Goal: Information Seeking & Learning: Find specific page/section

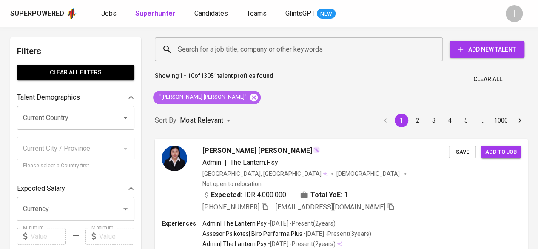
click at [250, 99] on icon at bounding box center [254, 97] width 8 height 8
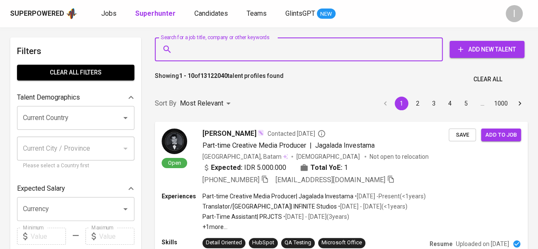
click at [197, 48] on input "Search for a job title, company or other keywords" at bounding box center [301, 49] width 250 height 16
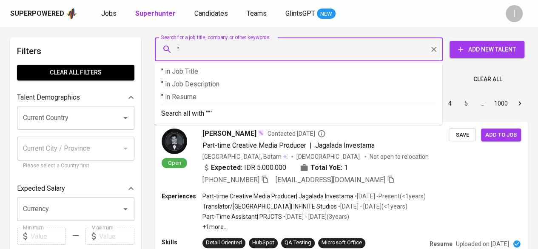
paste input "MITRA ANDAL SEJATI"
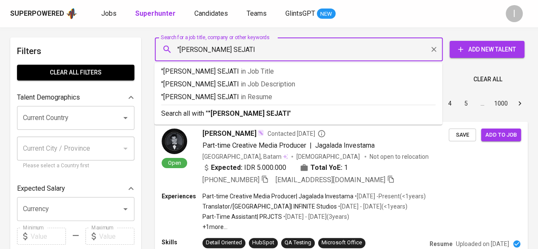
type input ""MITRA ANDAL SEJATI""
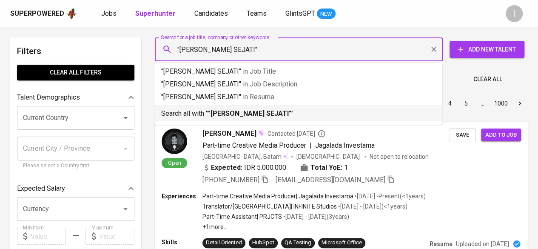
click at [239, 117] on b ""MITRA ANDAL SEJATI"" at bounding box center [249, 113] width 83 height 8
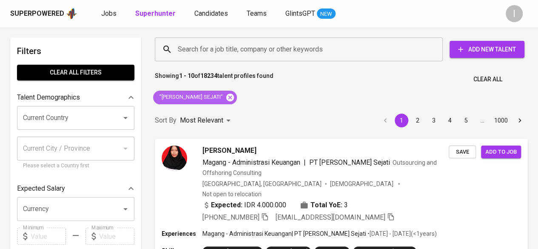
click at [225, 98] on icon at bounding box center [229, 97] width 9 height 9
click at [216, 51] on input "Search for a job title, company or other keywords" at bounding box center [301, 49] width 250 height 16
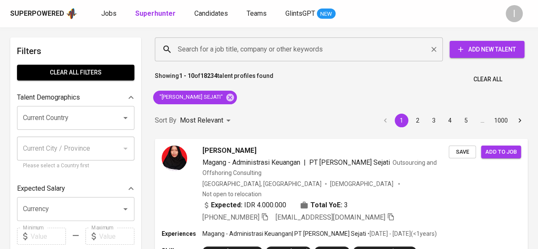
click at [216, 51] on input "Search for a job title, company or other keywords" at bounding box center [301, 49] width 250 height 16
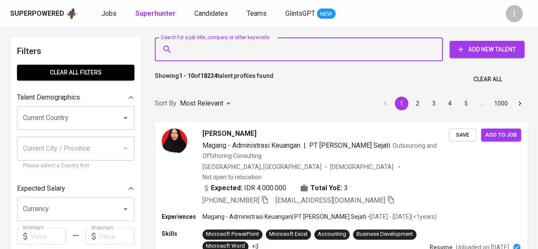
click at [214, 50] on input "Search for a job title, company or other keywords" at bounding box center [301, 49] width 250 height 16
paste input "Henny Gunawan"
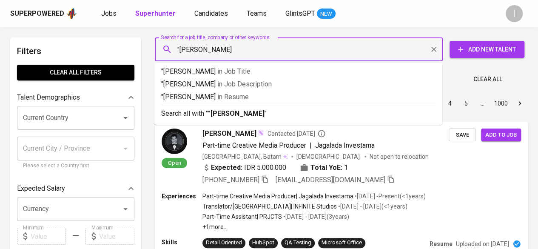
type input ""Henny Gunawan""
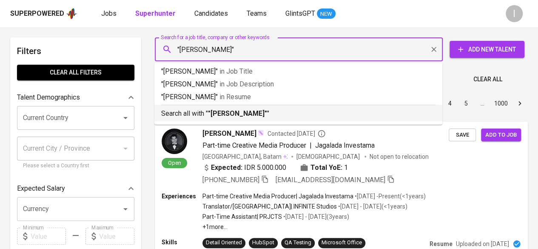
click at [233, 116] on b ""Henny Gunawan"" at bounding box center [237, 113] width 59 height 8
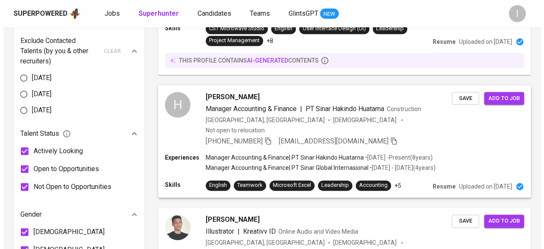
scroll to position [421, 0]
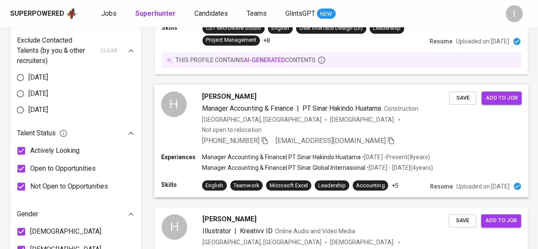
click at [274, 104] on span "Manager Accounting & Finance" at bounding box center [247, 108] width 91 height 8
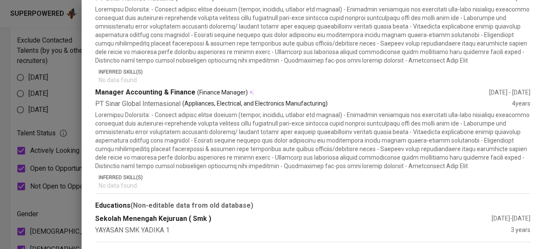
scroll to position [0, 0]
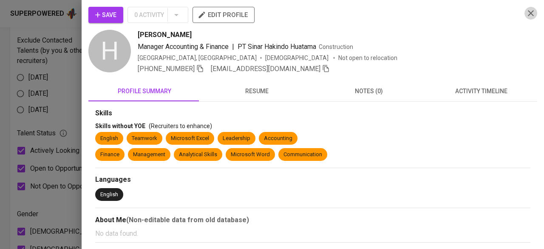
click at [526, 17] on icon "button" at bounding box center [531, 13] width 10 height 10
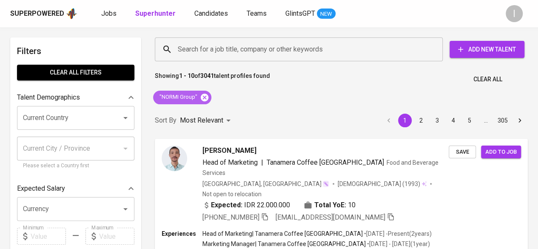
click at [205, 98] on icon at bounding box center [204, 97] width 9 height 9
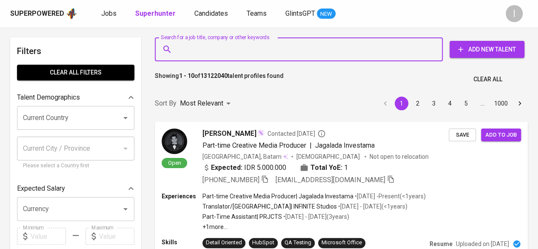
click at [196, 46] on input "Search for a job title, company or other keywords" at bounding box center [301, 49] width 250 height 16
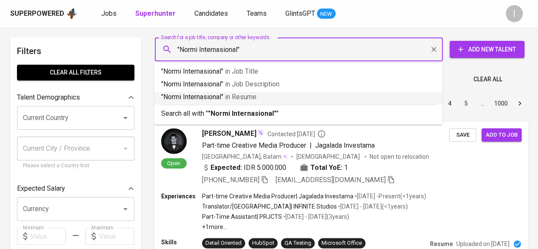
type input ""Normi Internasional""
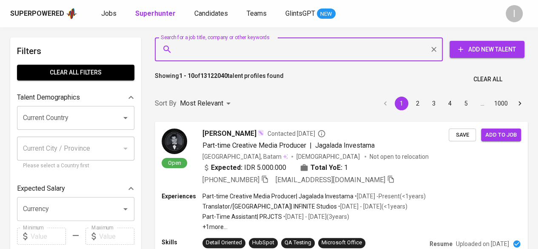
click at [275, 46] on input "Search for a job title, company or other keywords" at bounding box center [301, 49] width 250 height 16
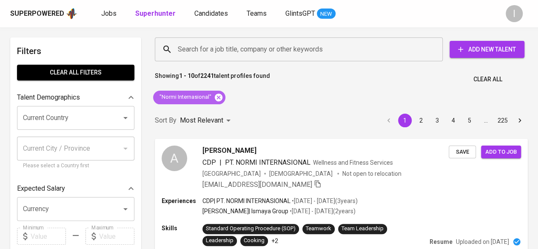
click at [219, 94] on icon at bounding box center [219, 97] width 8 height 8
click at [215, 48] on input "Search for a job title, company or other keywords" at bounding box center [301, 49] width 250 height 16
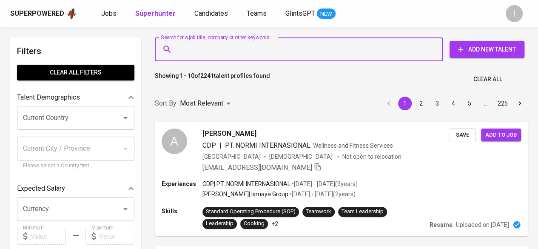
click at [215, 48] on input "Search for a job title, company or other keywords" at bounding box center [301, 49] width 250 height 16
paste input "[PERSON_NAME]"
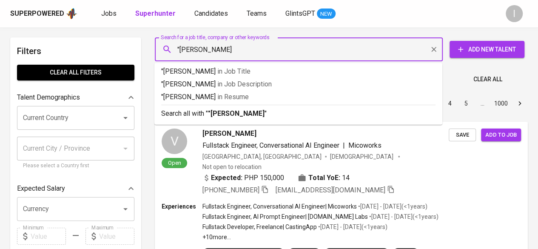
type input ""[PERSON_NAME]""
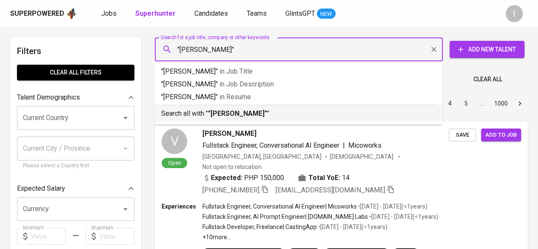
click at [267, 114] on b ""[PERSON_NAME]"" at bounding box center [237, 113] width 59 height 8
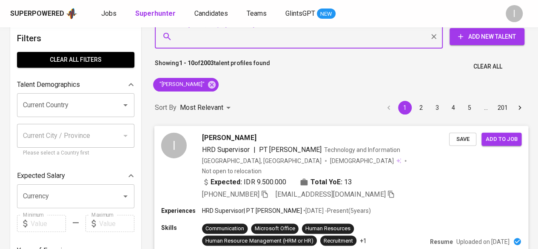
scroll to position [14, 0]
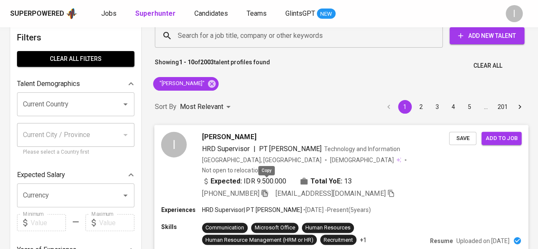
click at [268, 189] on icon "button" at bounding box center [265, 193] width 8 height 8
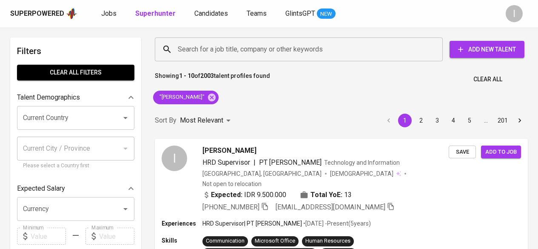
scroll to position [14, 0]
